Goal: Transaction & Acquisition: Purchase product/service

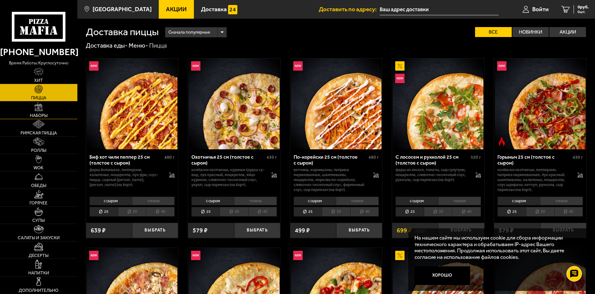
click at [47, 111] on link "Наборы" at bounding box center [38, 109] width 77 height 17
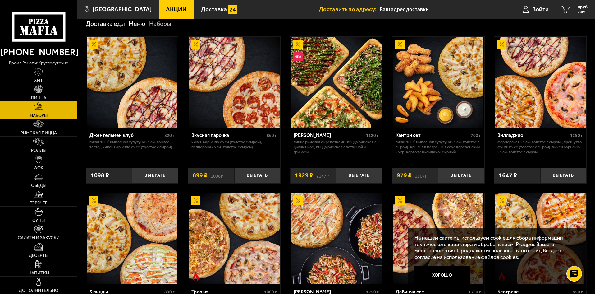
scroll to position [31, 0]
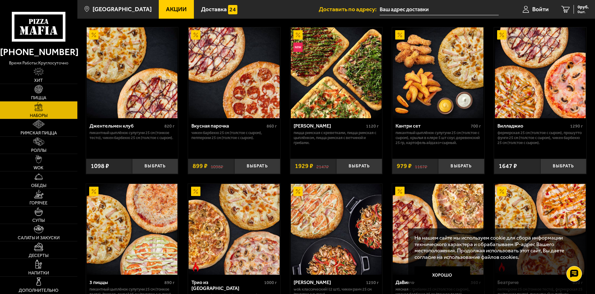
click at [433, 281] on button "Хорошо" at bounding box center [443, 275] width 56 height 19
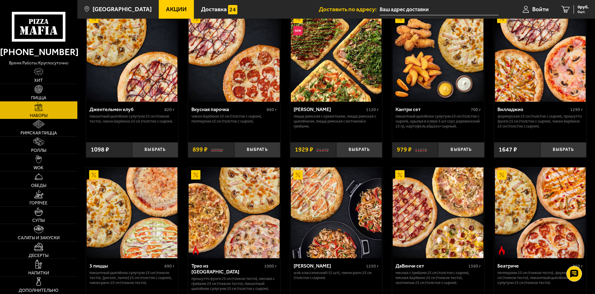
scroll to position [62, 0]
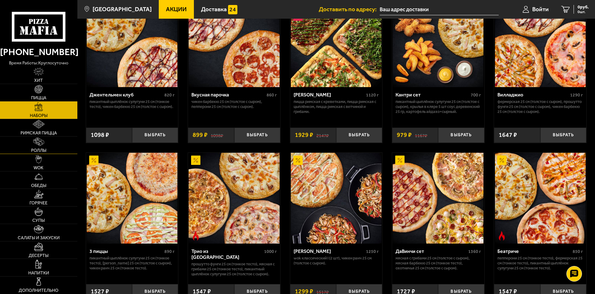
click at [50, 141] on link "Роллы" at bounding box center [38, 144] width 77 height 17
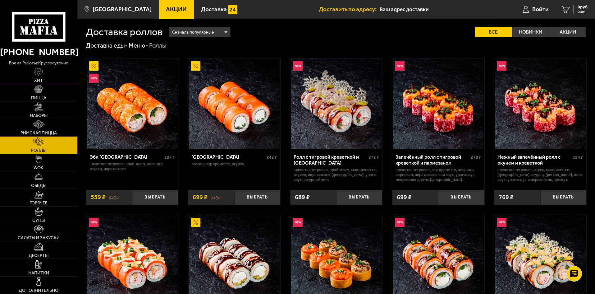
click at [55, 70] on link "Хит" at bounding box center [38, 75] width 77 height 17
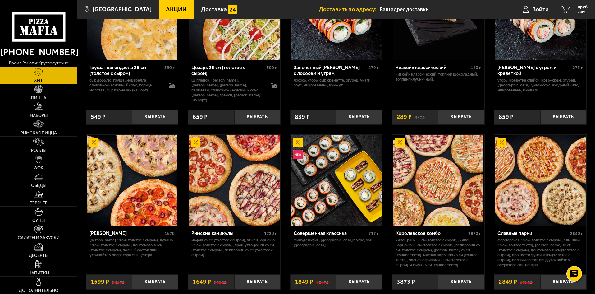
scroll to position [159, 0]
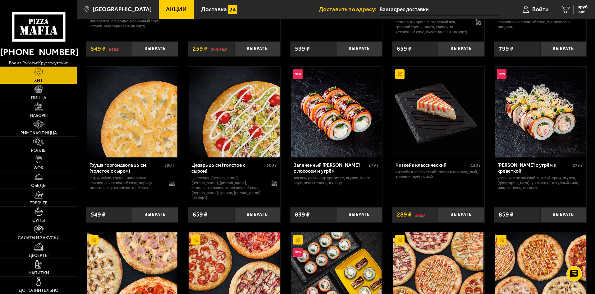
click at [30, 141] on link "Роллы" at bounding box center [38, 144] width 77 height 17
